Goal: Find specific page/section: Find specific page/section

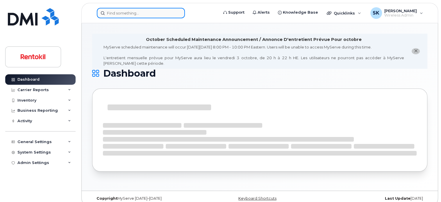
click at [129, 14] on input at bounding box center [141, 13] width 88 height 10
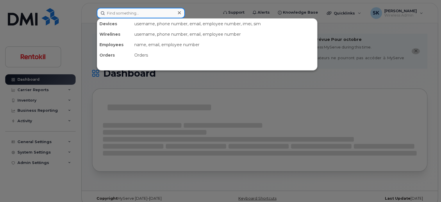
paste input "[PERSON_NAME]"
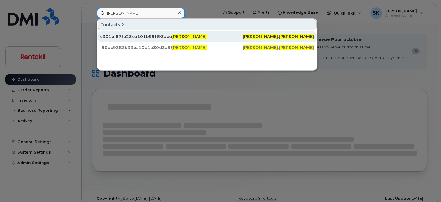
type input "[PERSON_NAME]"
click at [118, 37] on div "c301ef87fb23ea101b99ff93aeefdcae" at bounding box center [136, 37] width 72 height 6
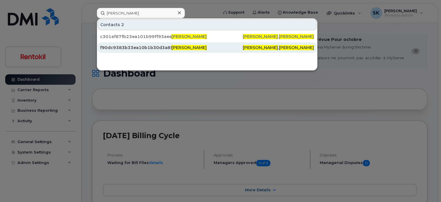
type input "[PERSON_NAME]"
click at [110, 48] on div "f90dc9383b33ea10b1b30d3a85e45a3d" at bounding box center [136, 48] width 72 height 6
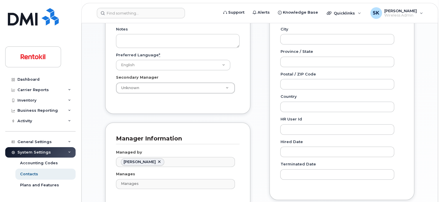
scroll to position [233, 0]
